Goal: Task Accomplishment & Management: Complete application form

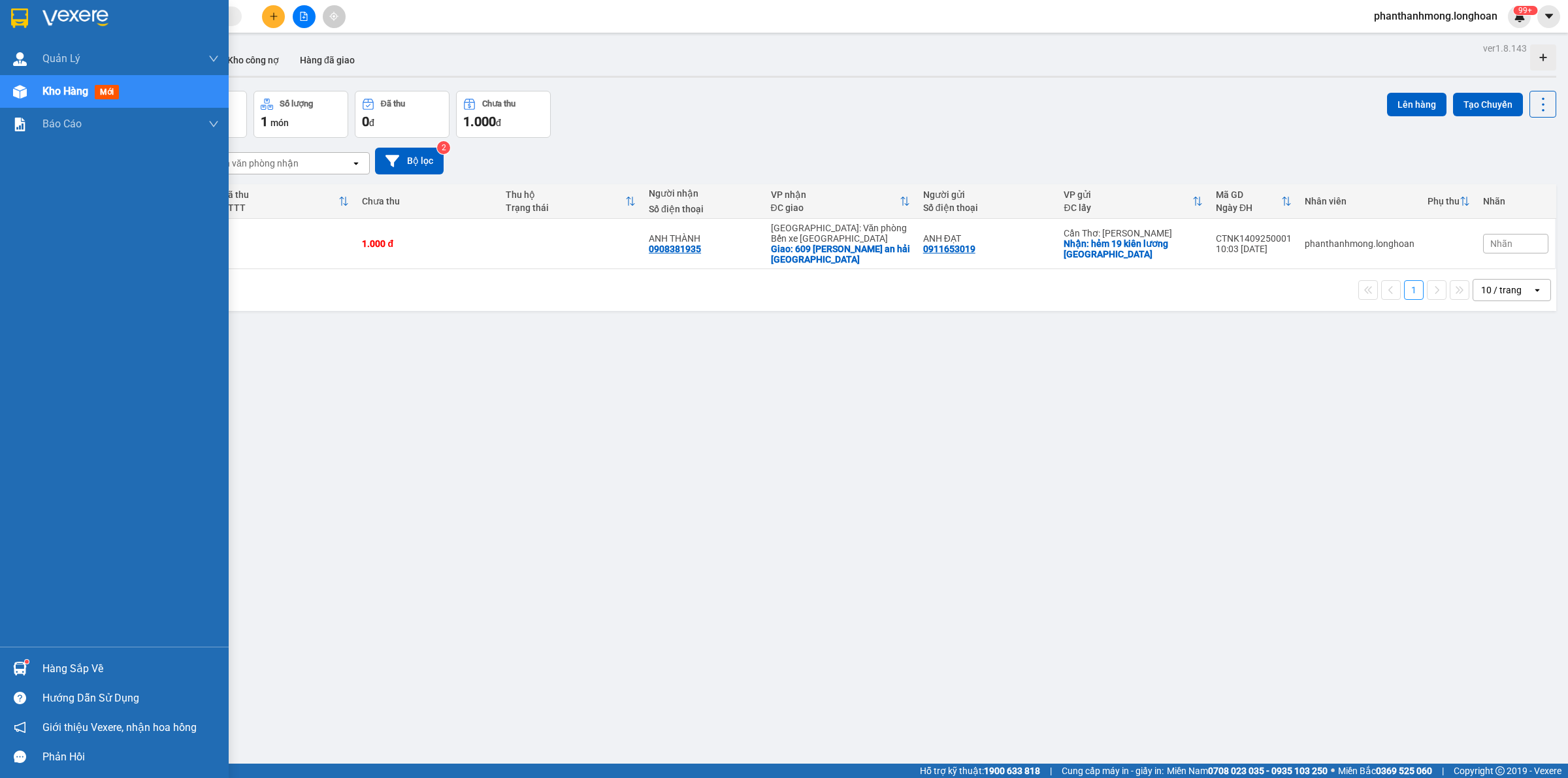
click at [20, 21] on img at bounding box center [19, 18] width 17 height 20
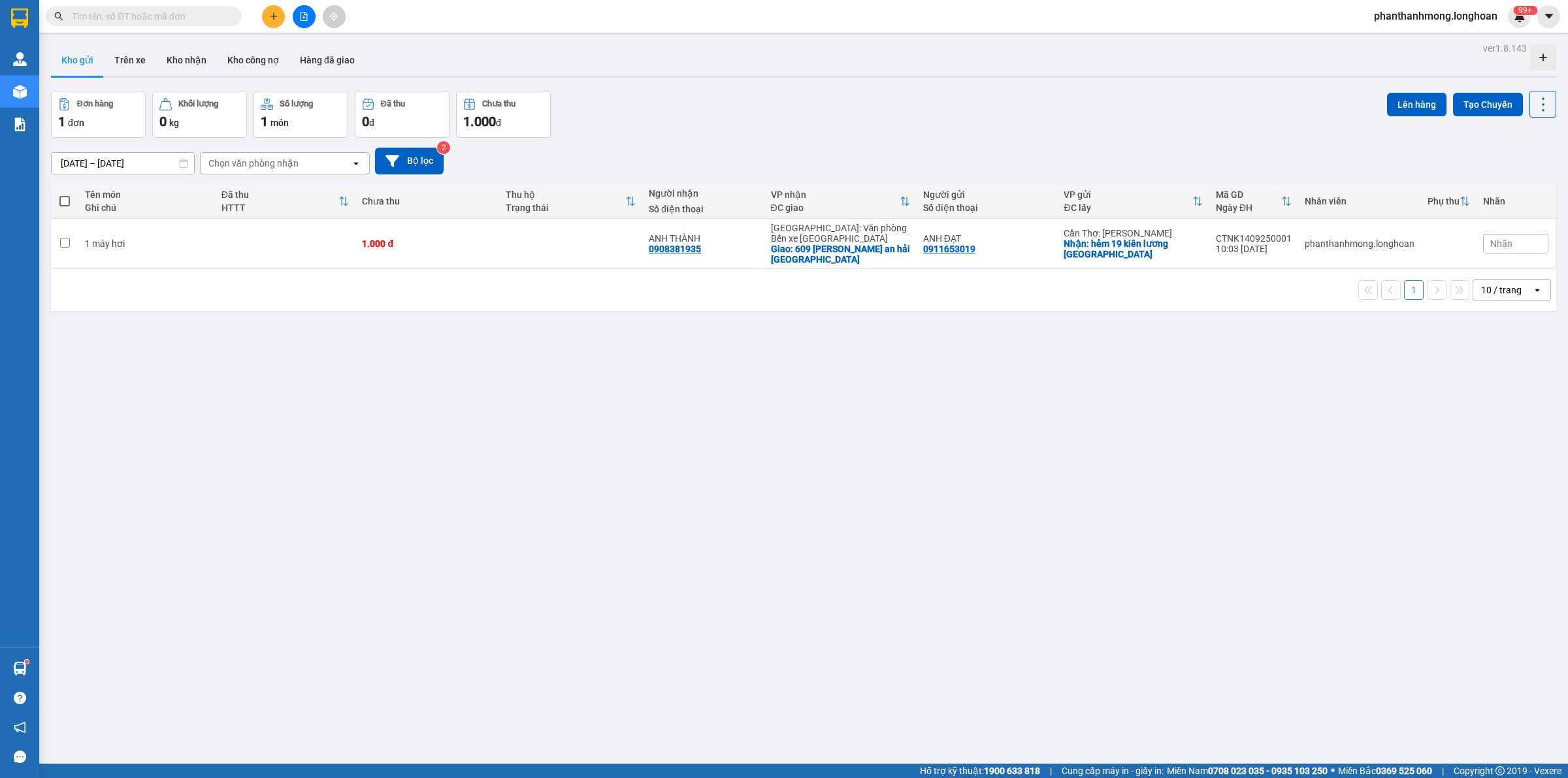
click at [138, 11] on input "text" at bounding box center [148, 16] width 154 height 14
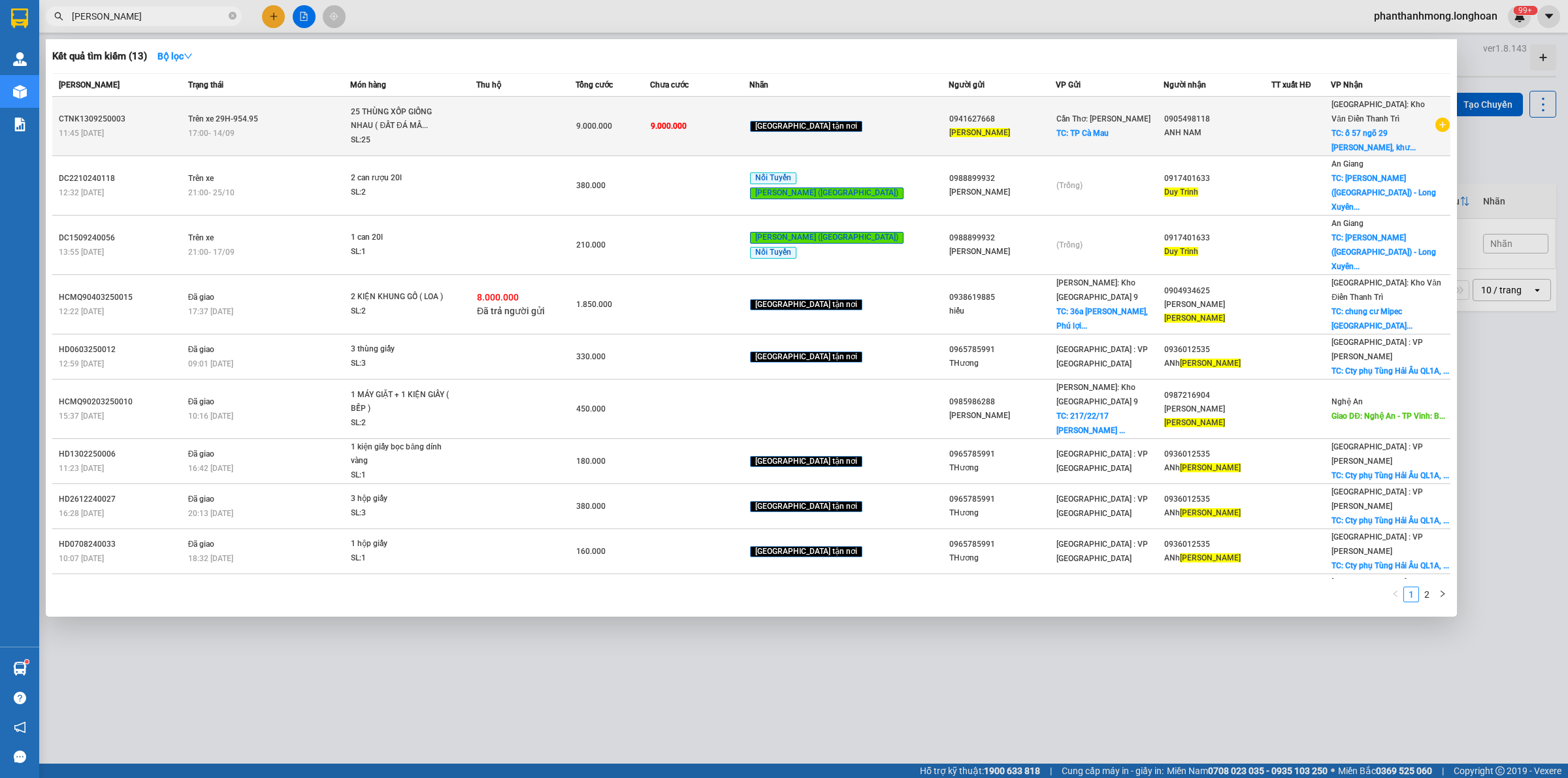
type input "[PERSON_NAME]"
click at [476, 130] on span "25 THÙNG XỐP GIỐNG NHAU ( ĐẤT ĐÁ MÂ... SL: 25" at bounding box center [413, 126] width 125 height 42
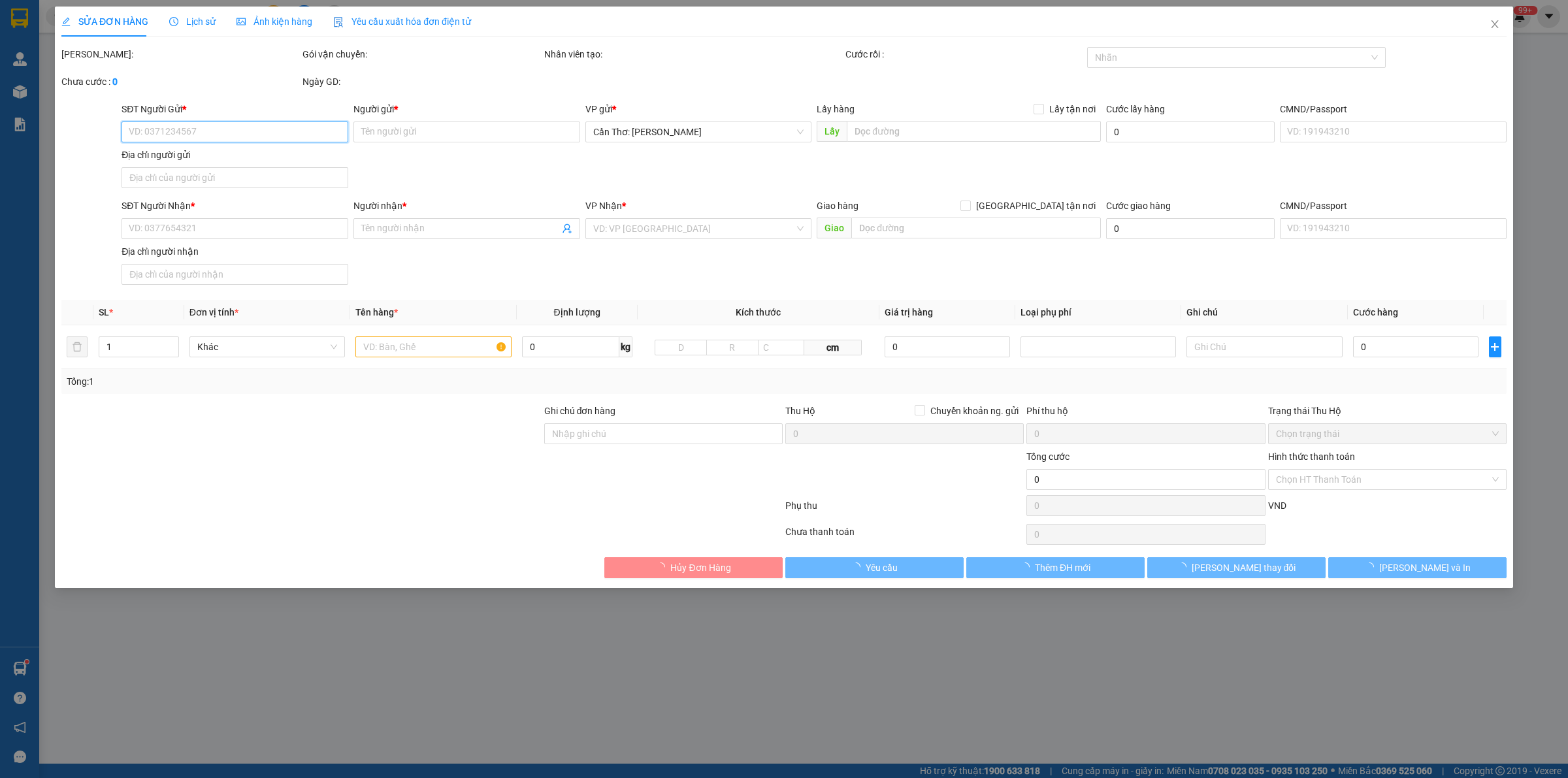
type input "0941627668"
type input "[PERSON_NAME]"
checkbox input "true"
type input "TP Cà Mau"
type input "0905498118"
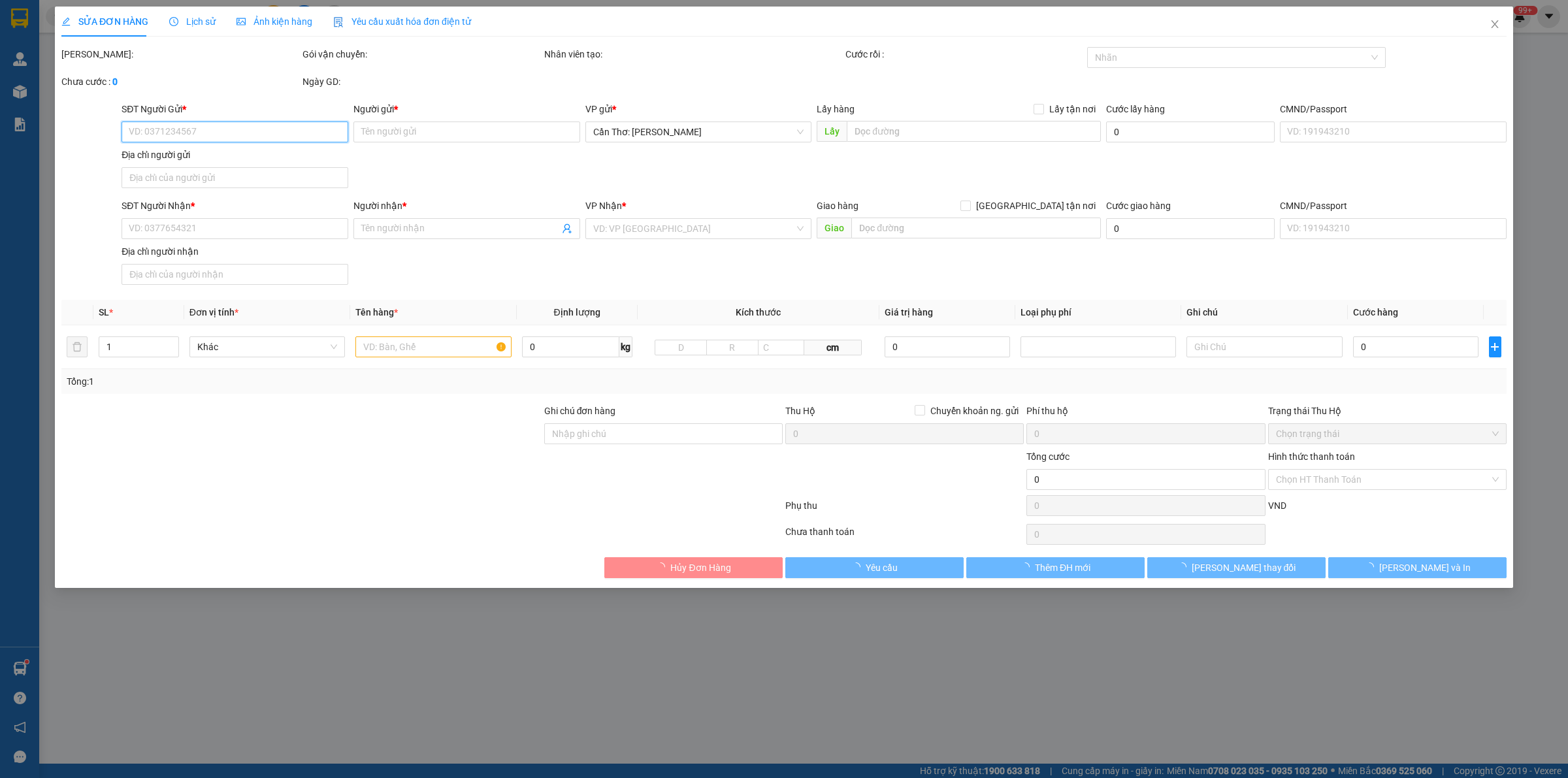
type input "ANH NAM"
checkbox input "true"
type input "ố 57 ngõ 29 khương hạ, [GEOGRAPHIC_DATA], [GEOGRAPHIC_DATA]"
type input "9.000.000"
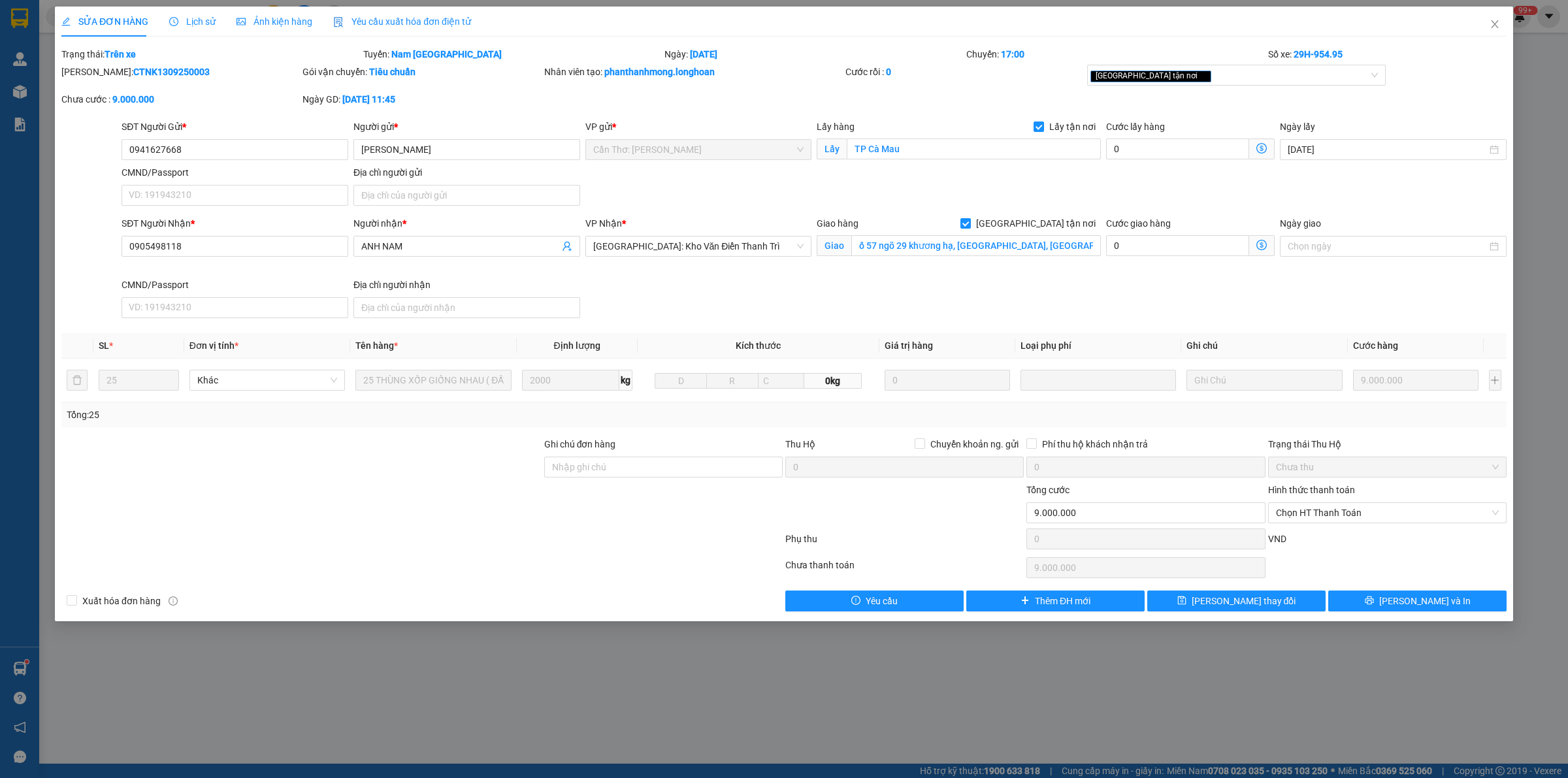
click at [136, 70] on b "CTNK1309250003" at bounding box center [171, 72] width 76 height 11
click at [138, 70] on b "CTNK1309250003" at bounding box center [171, 72] width 76 height 11
copy b "CTNK1309250003"
click at [1496, 31] on span "Close" at bounding box center [1494, 24] width 37 height 37
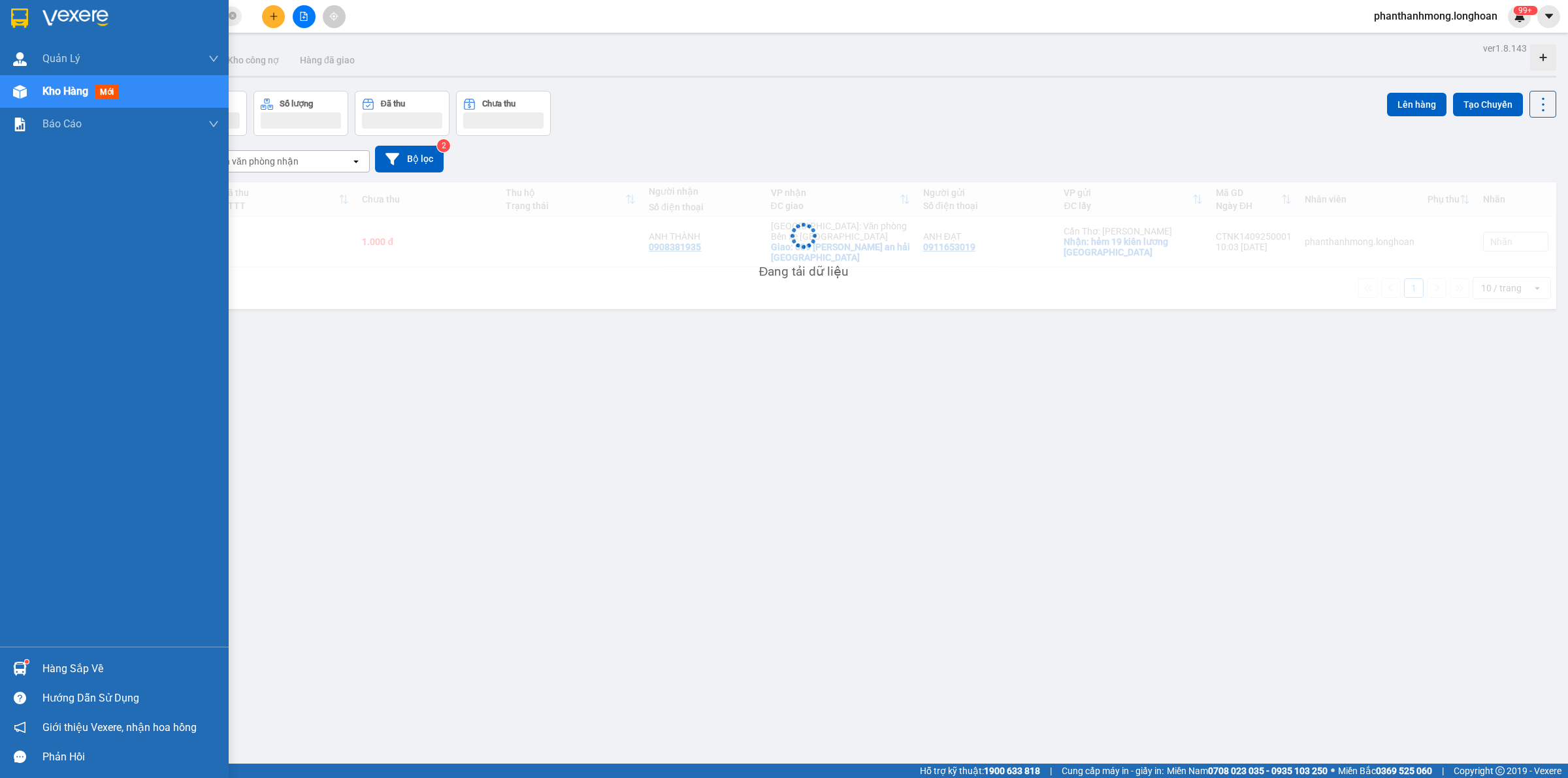
click at [22, 7] on div at bounding box center [19, 17] width 22 height 22
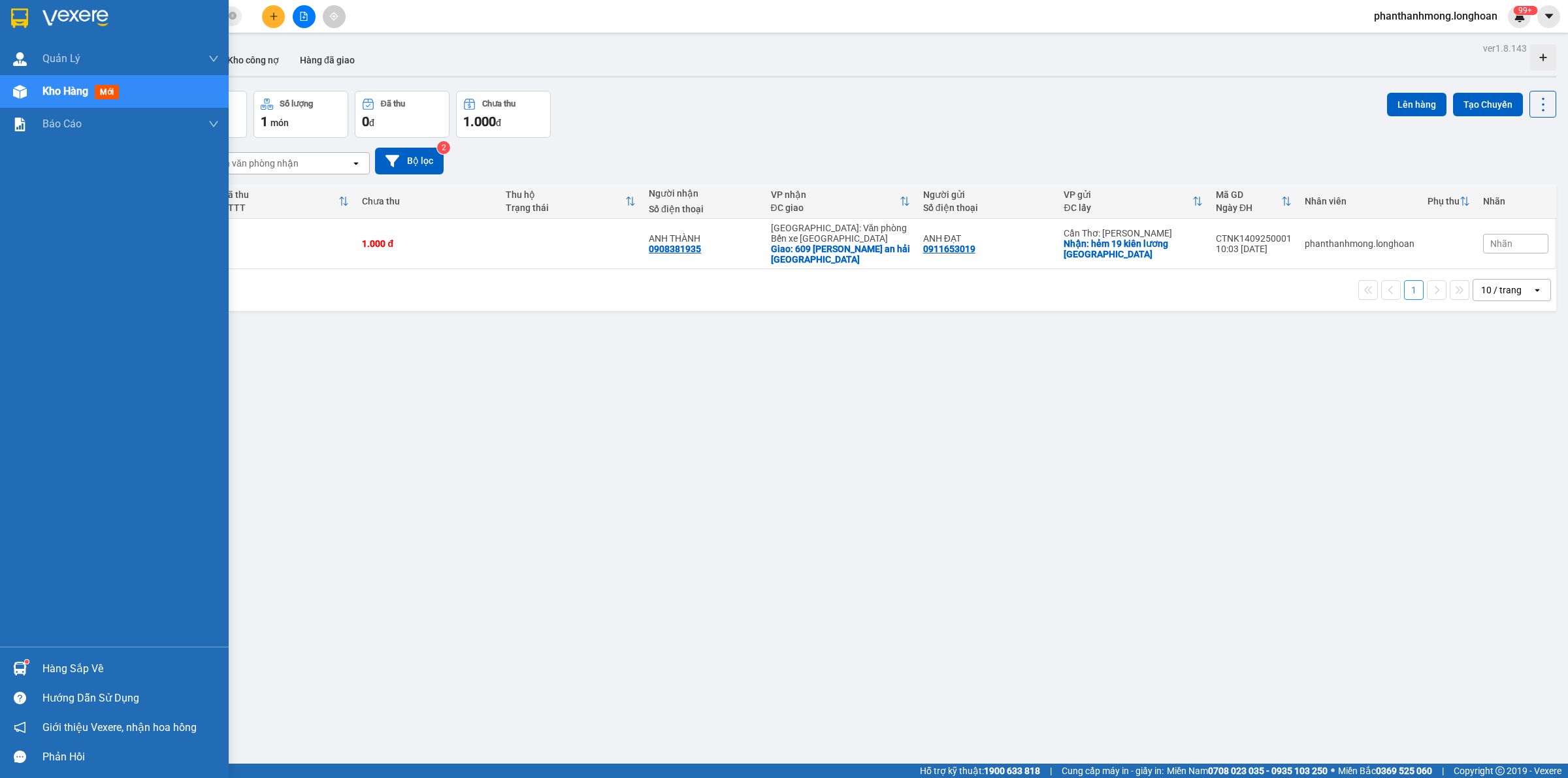
click at [0, 12] on div at bounding box center [114, 21] width 228 height 42
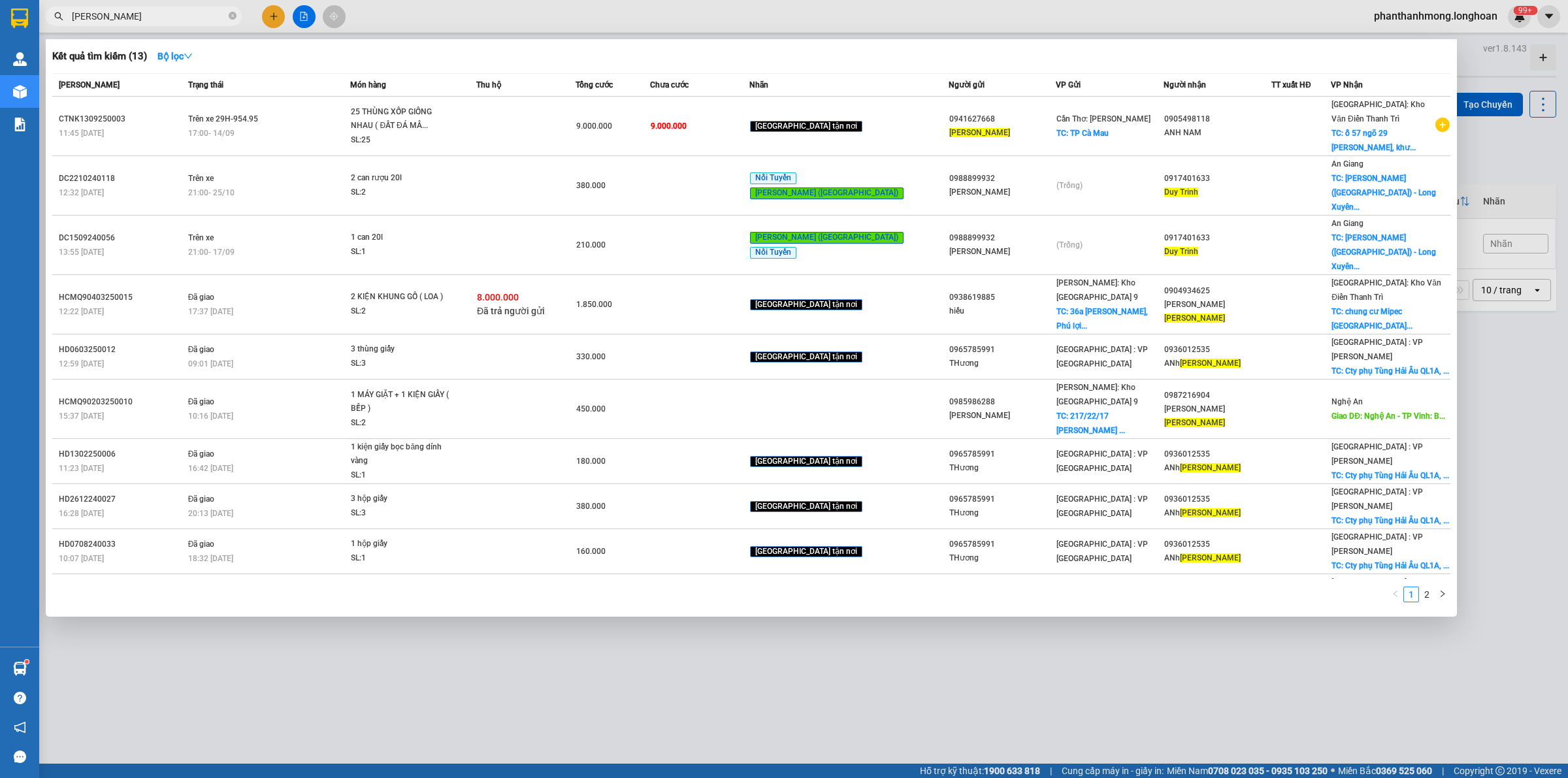
click at [158, 11] on input "[PERSON_NAME]" at bounding box center [148, 16] width 154 height 14
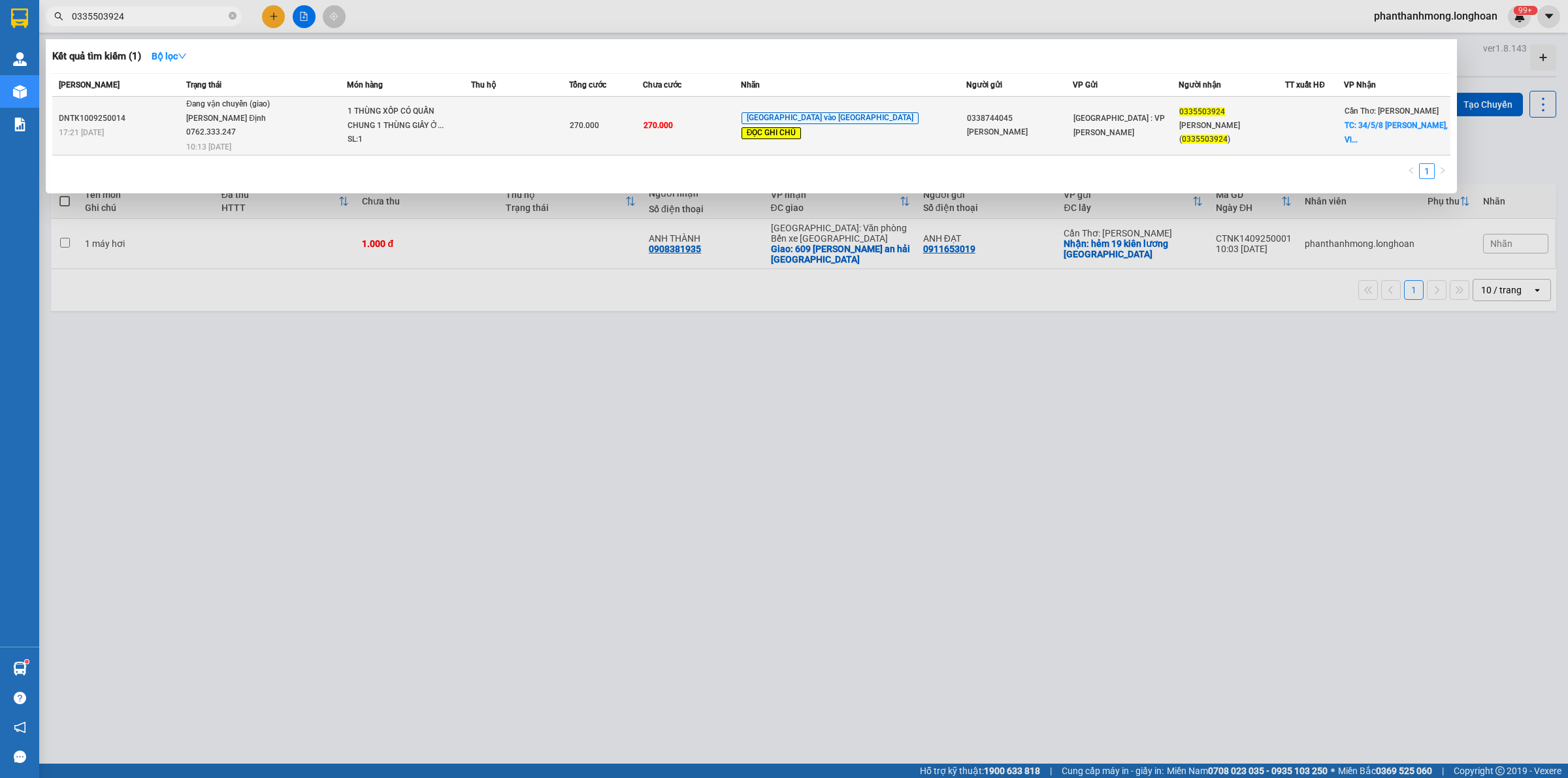
type input "0335503924"
click at [569, 142] on td at bounding box center [520, 125] width 98 height 58
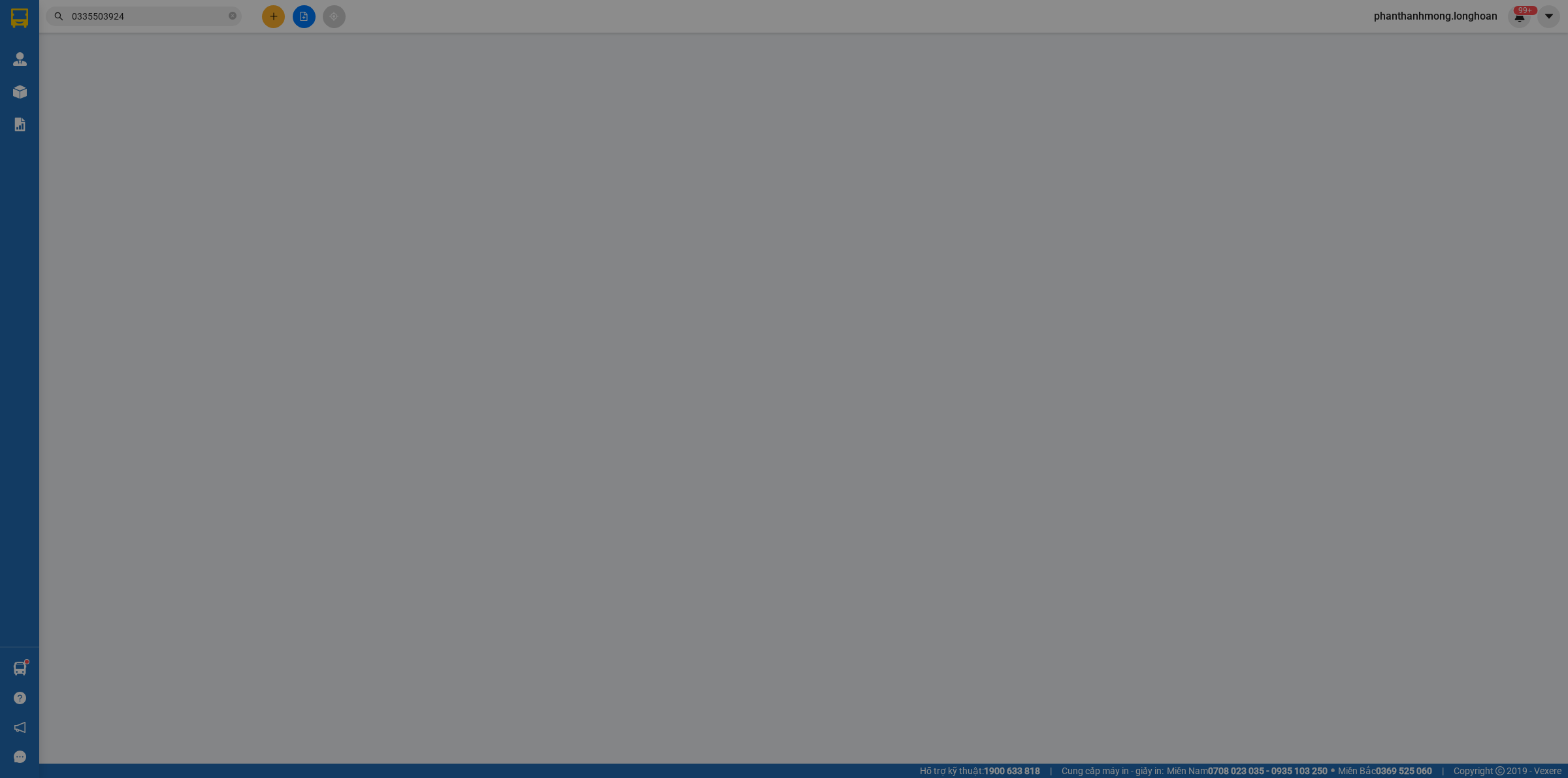
type input "0338744045"
type input "[PERSON_NAME]"
type input "0335503924"
type input "[GEOGRAPHIC_DATA] (0335503924)"
checkbox input "true"
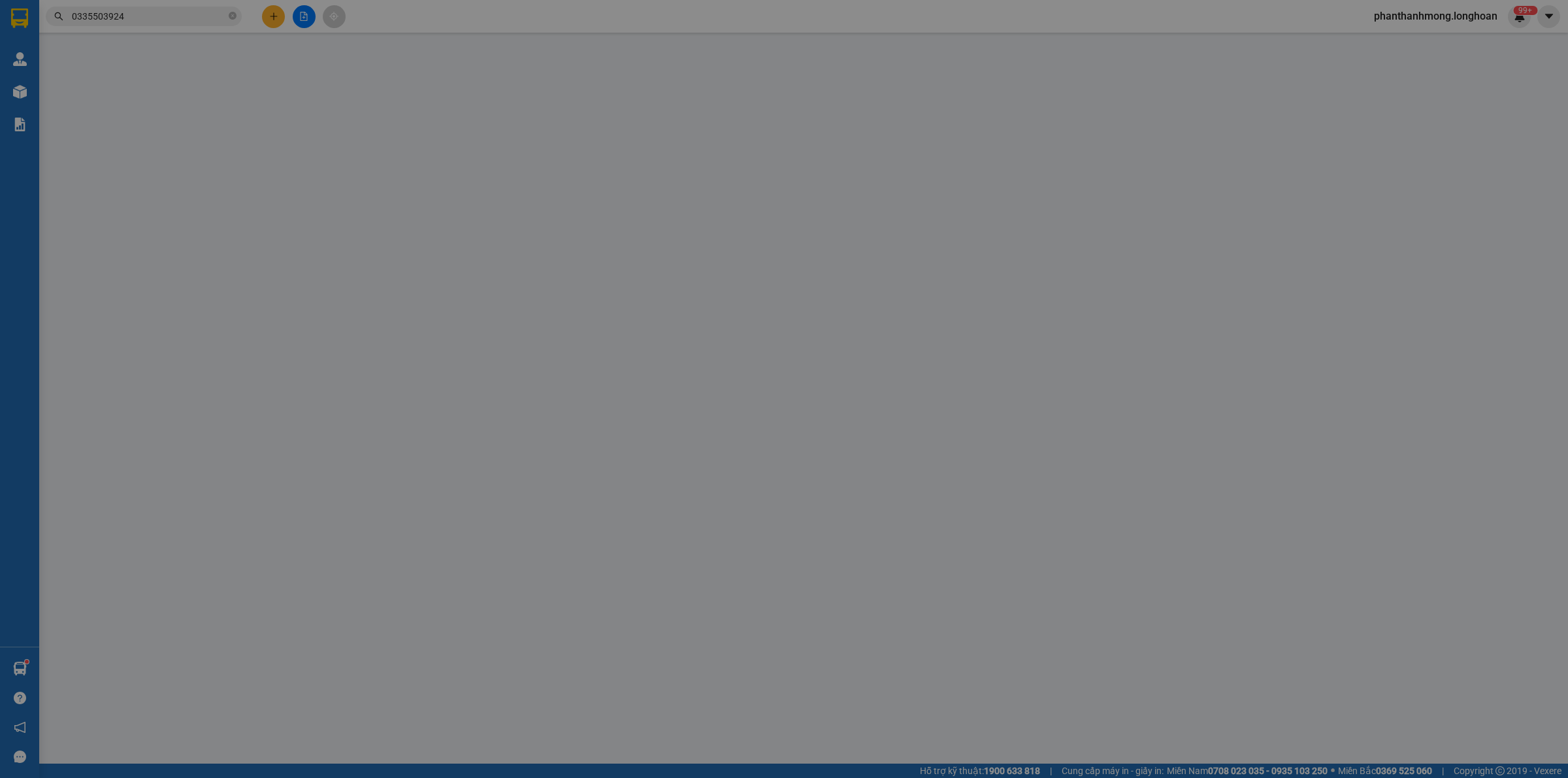
type input "34/5/8 [PERSON_NAME], [GEOGRAPHIC_DATA], [GEOGRAPHIC_DATA], [GEOGRAPHIC_DATA]"
type input "KHÔNG BAO HƯ VỠ,MÓP MÉO ( sdt [GEOGRAPHIC_DATA] (0335503924)"
type input "270.000"
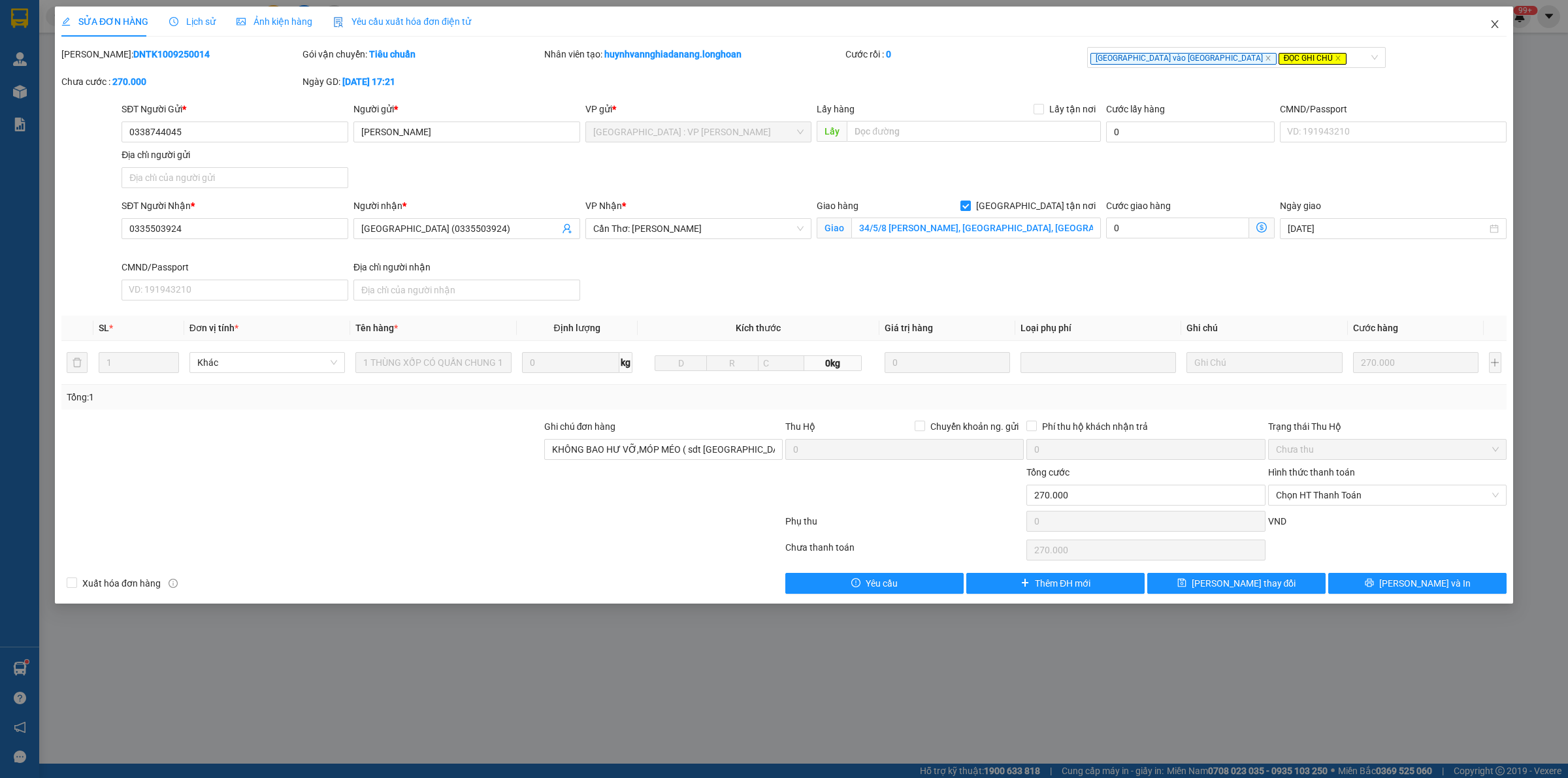
click at [1492, 30] on icon "close" at bounding box center [1494, 24] width 11 height 11
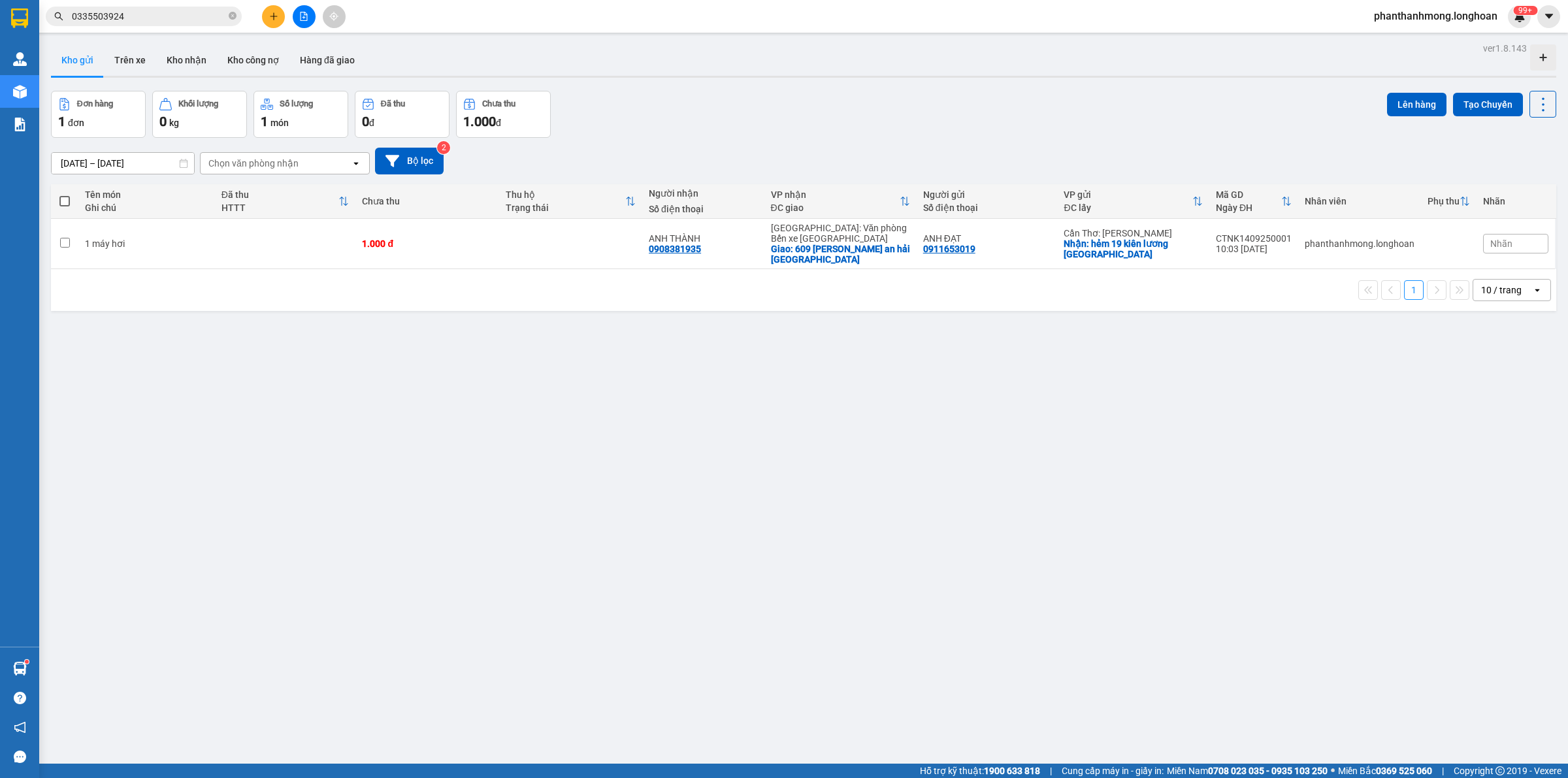
click at [175, 11] on input "0335503924" at bounding box center [148, 16] width 154 height 14
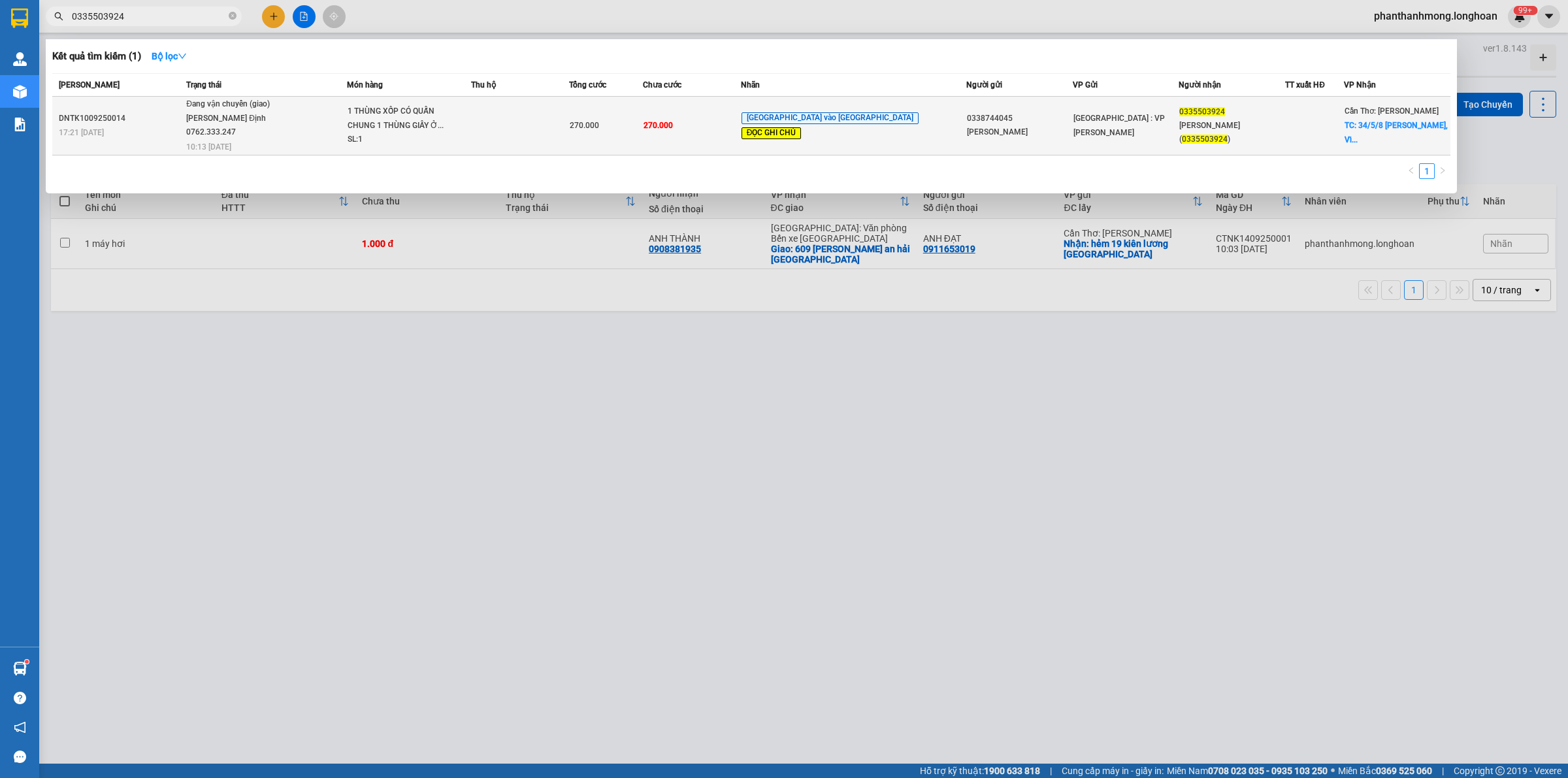
click at [1127, 128] on div "[GEOGRAPHIC_DATA] : VP [PERSON_NAME]" at bounding box center [1125, 125] width 105 height 29
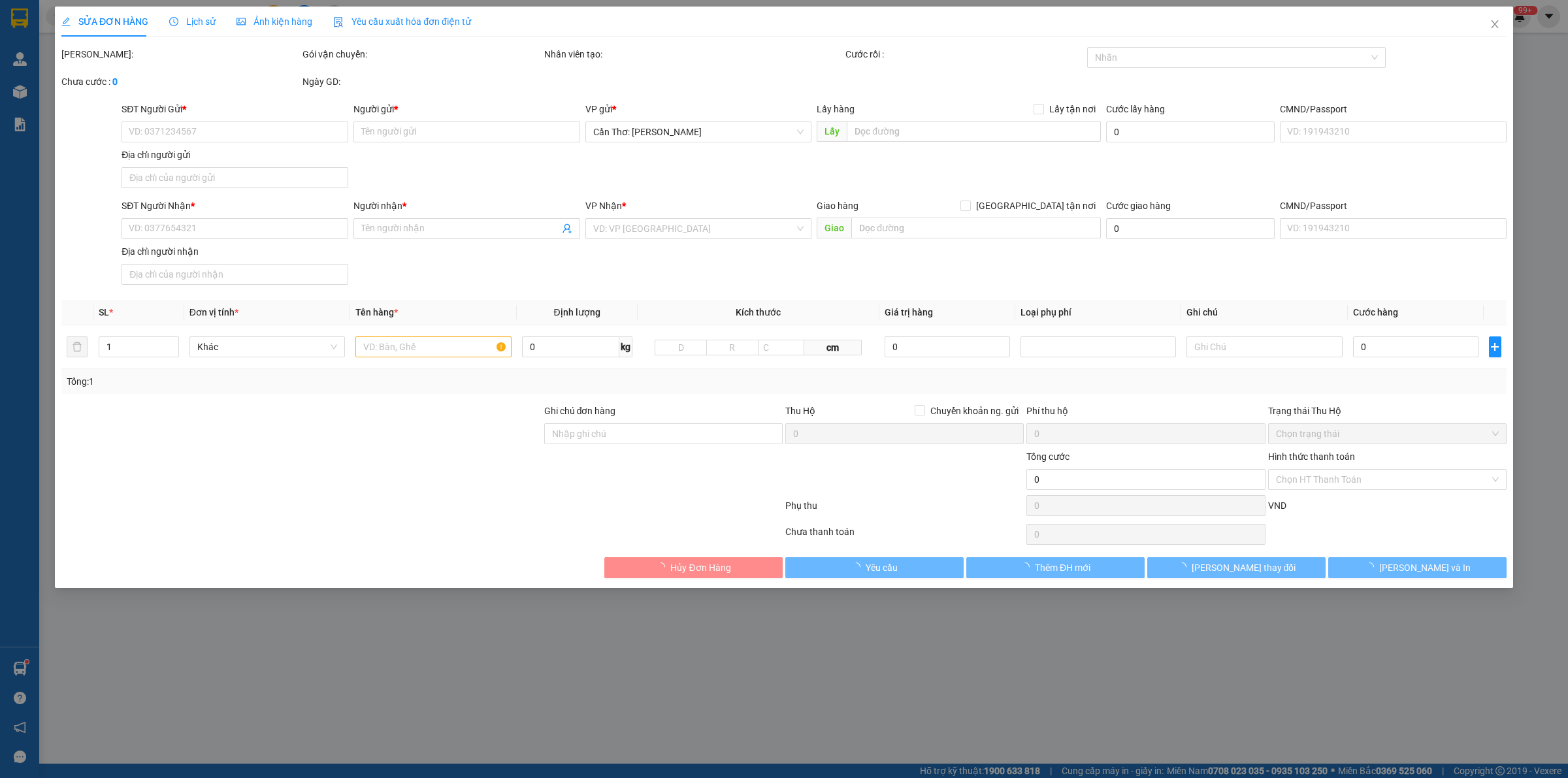
type input "0338744045"
type input "[PERSON_NAME]"
type input "0335503924"
type input "[GEOGRAPHIC_DATA] (0335503924)"
checkbox input "true"
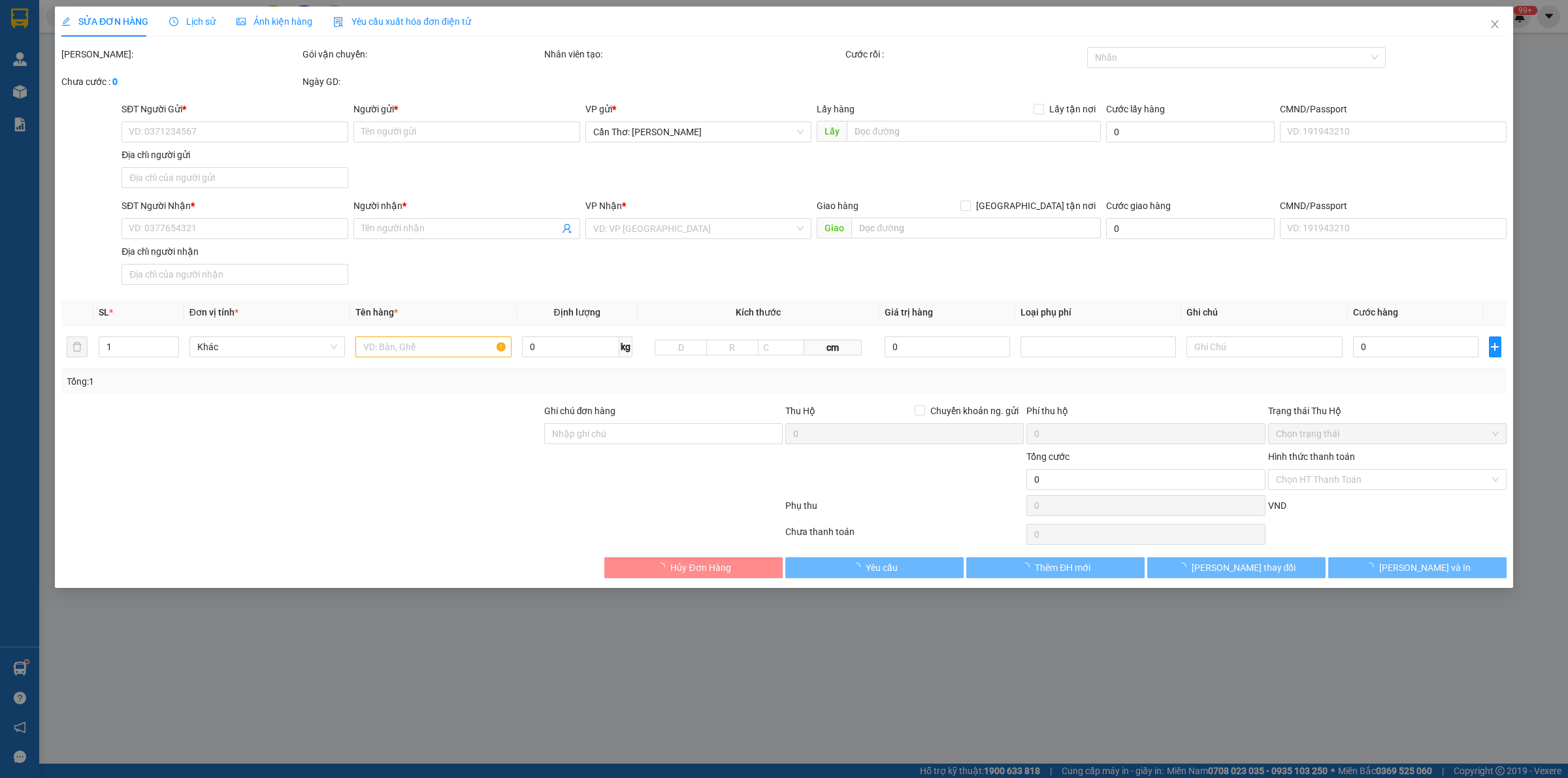
type input "34/5/8 [PERSON_NAME], [GEOGRAPHIC_DATA], [GEOGRAPHIC_DATA], [GEOGRAPHIC_DATA]"
type input "KHÔNG BAO HƯ VỠ,MÓP MÉO ( sdt [GEOGRAPHIC_DATA] (0335503924)"
type input "270.000"
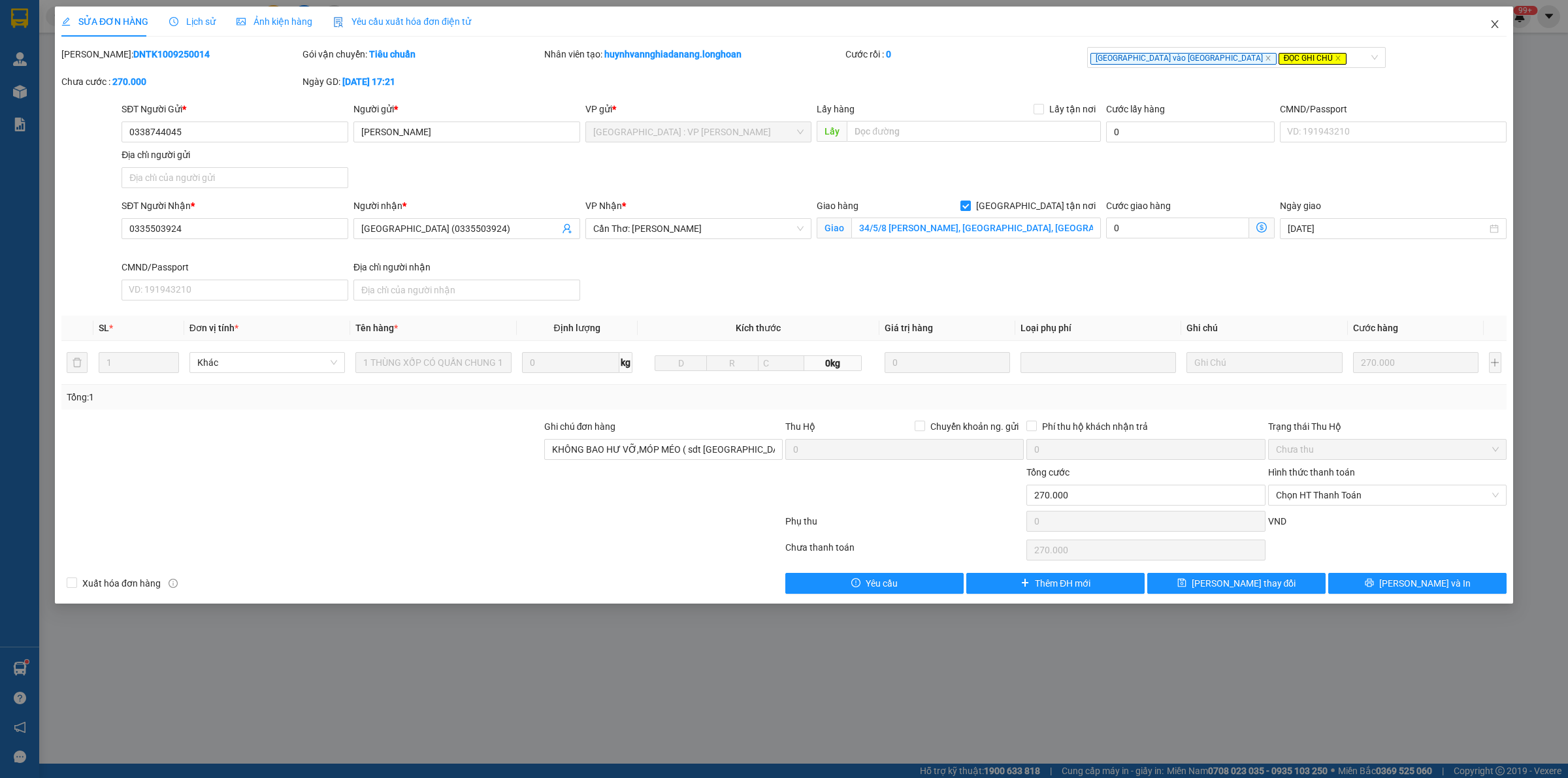
click at [1487, 25] on span "Close" at bounding box center [1494, 24] width 37 height 37
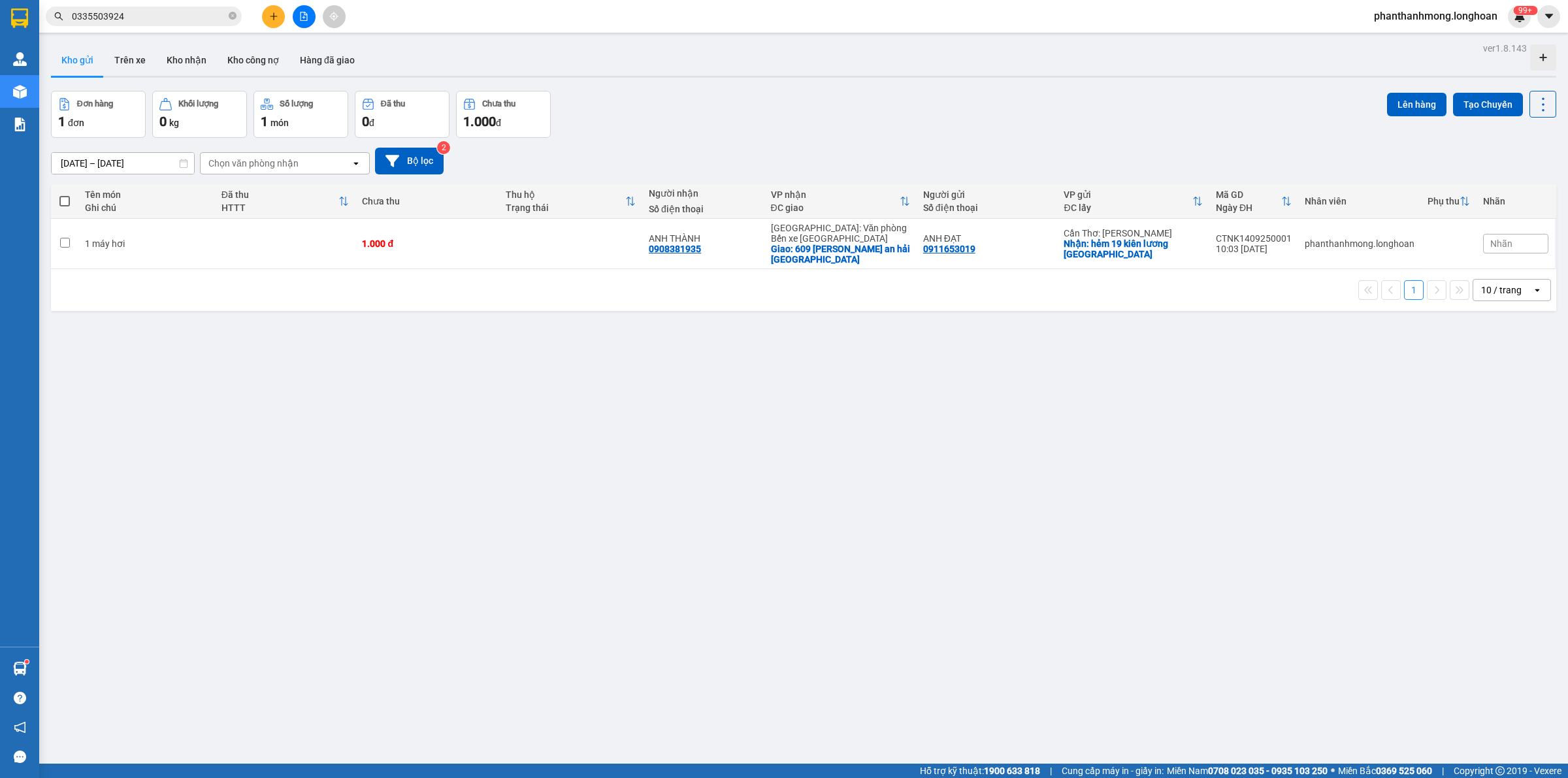
click at [26, 17] on img at bounding box center [19, 18] width 17 height 20
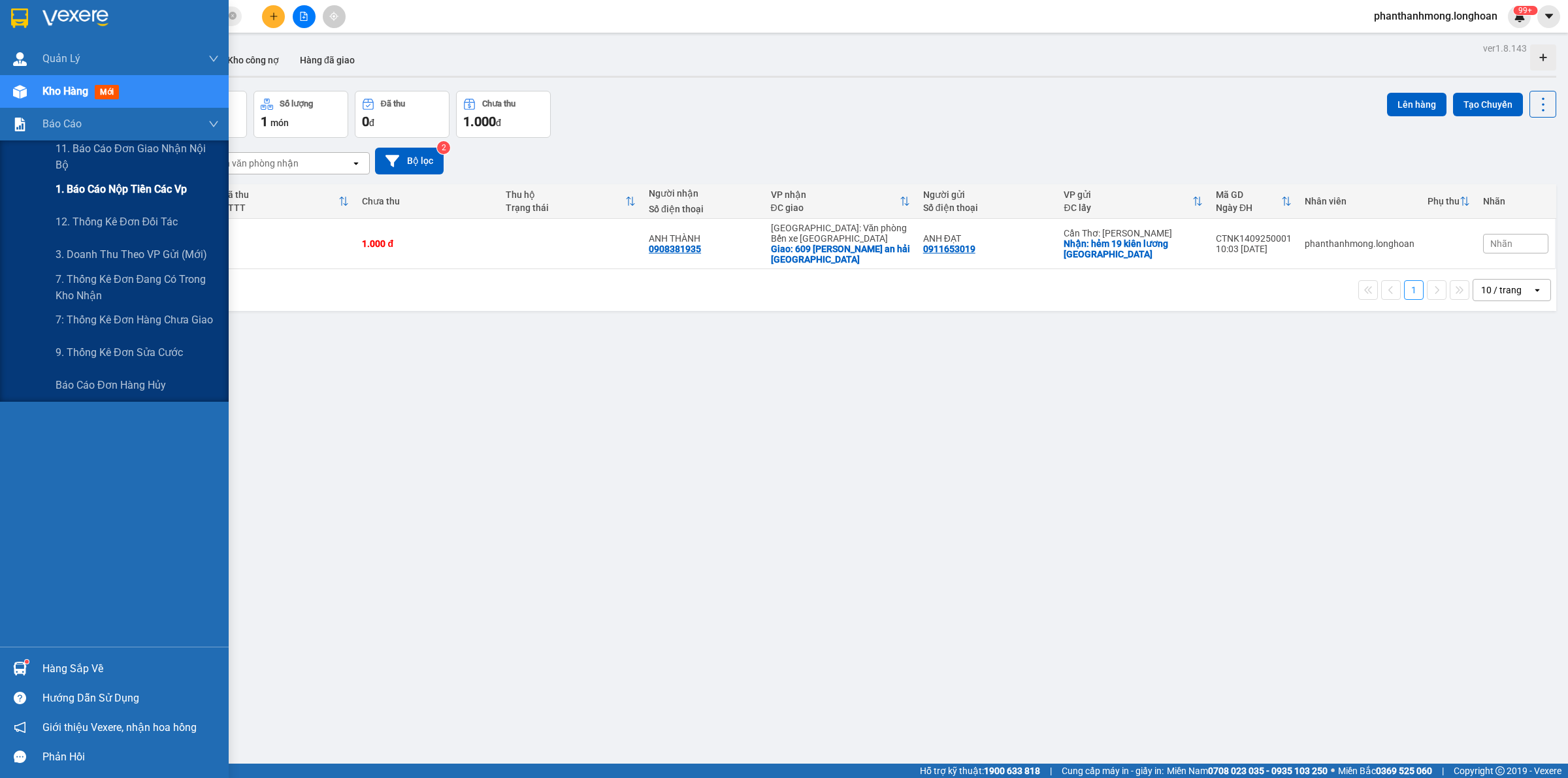
click at [76, 192] on span "1. Báo cáo nộp tiền các vp" at bounding box center [121, 189] width 131 height 16
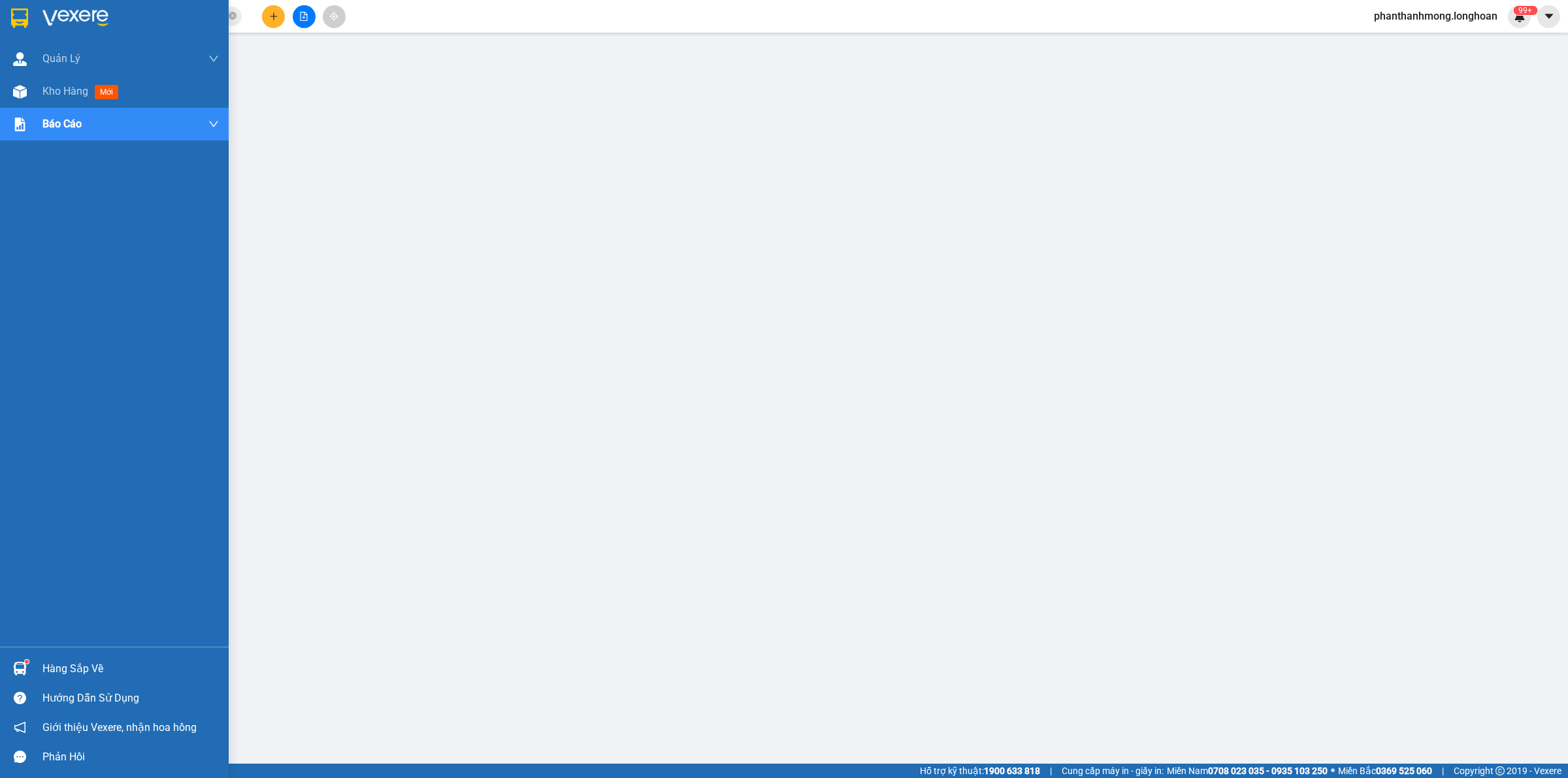
click at [85, 197] on div "Quản [PERSON_NAME] lý giao nhận mới Kho hàng mới Báo cáo 11. Báo cáo đơn giao n…" at bounding box center [114, 344] width 228 height 604
click at [20, 18] on img at bounding box center [19, 18] width 17 height 20
